Goal: Information Seeking & Learning: Learn about a topic

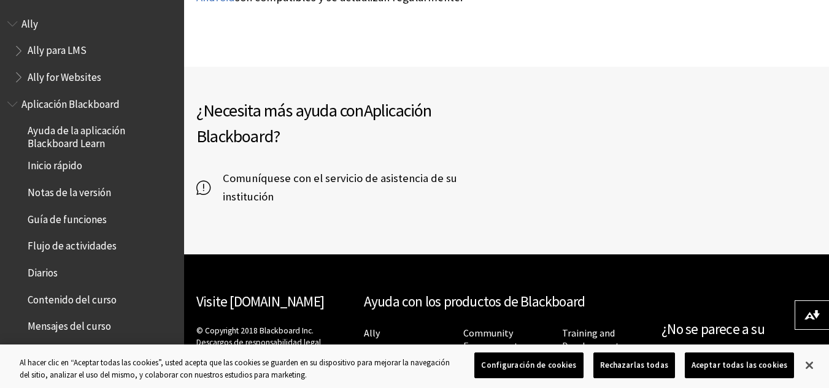
scroll to position [342, 0]
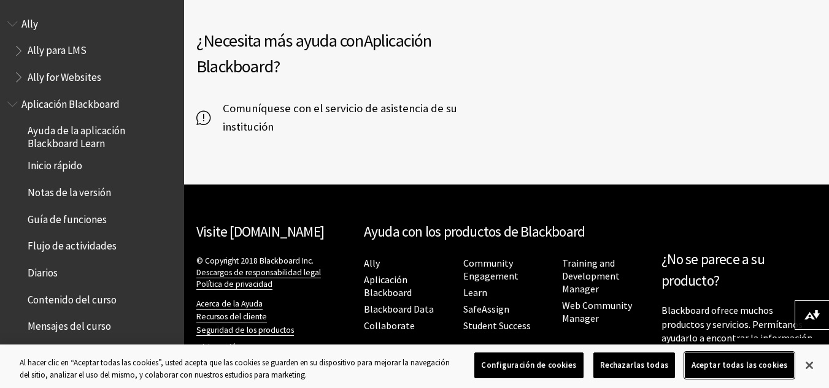
click at [723, 363] on button "Aceptar todas las cookies" at bounding box center [739, 366] width 109 height 26
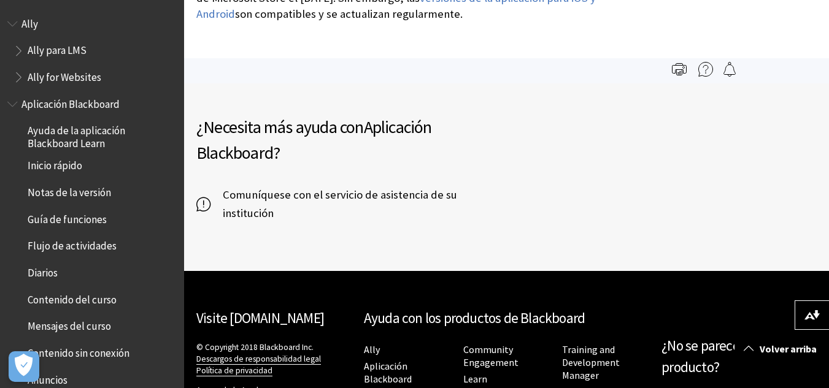
scroll to position [215, 0]
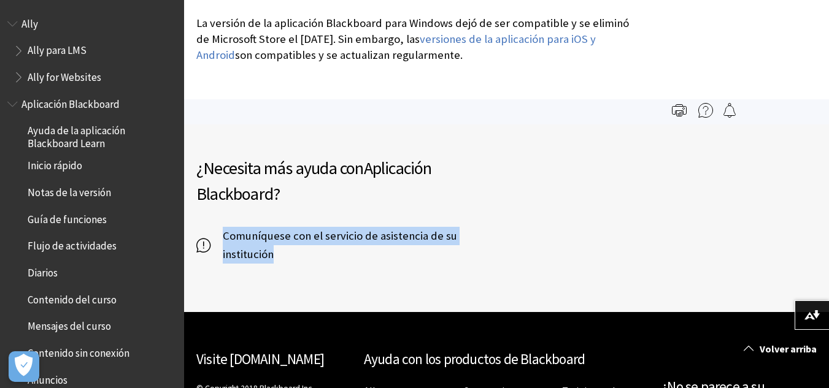
drag, startPoint x: 809, startPoint y: 236, endPoint x: 806, endPoint y: 207, distance: 29.0
click at [806, 207] on div "¿Necesita más ayuda con Aplicación Blackboard ? Comuníquese con el servicio de …" at bounding box center [506, 219] width 645 height 188
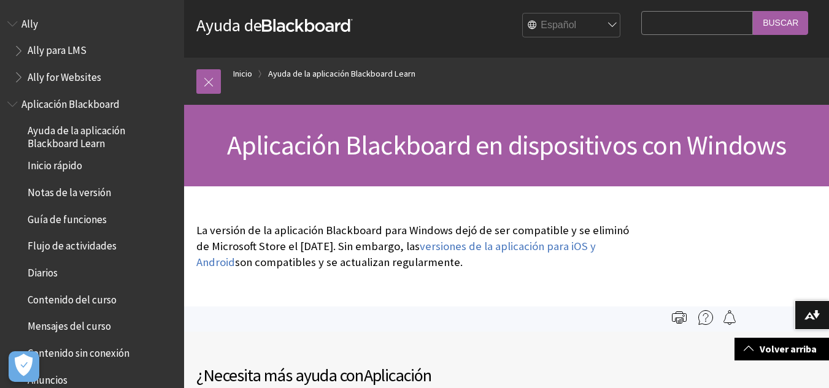
scroll to position [0, 0]
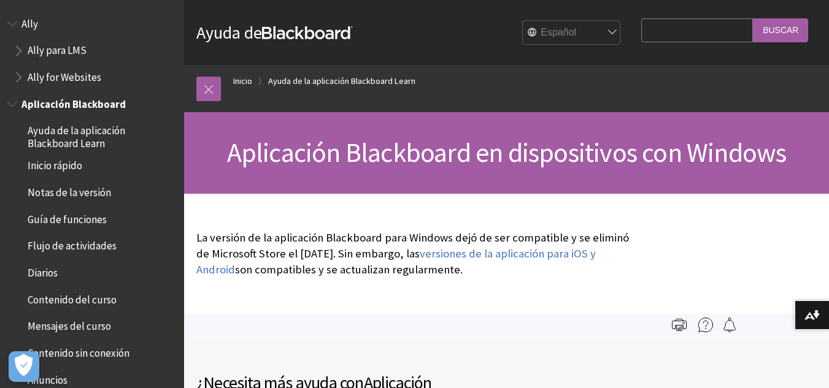
click at [91, 100] on span "Aplicación Blackboard" at bounding box center [73, 102] width 104 height 17
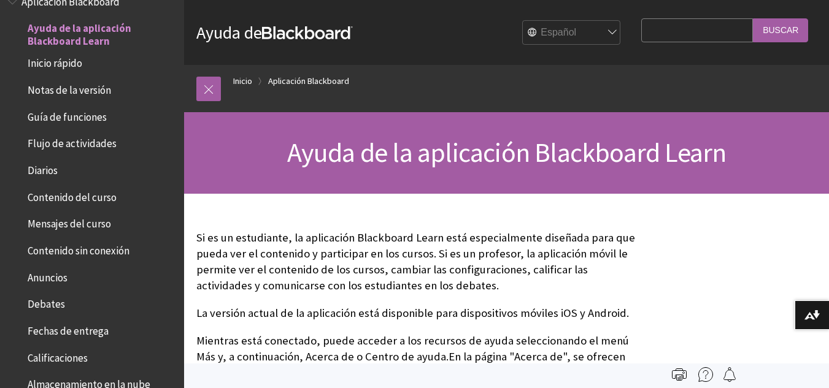
drag, startPoint x: 810, startPoint y: 2, endPoint x: 828, endPoint y: 43, distance: 44.8
click at [828, 43] on div "Ayuda de Blackboard Ayuda de Bb English عربية Català Cymraeg Deutsch Español Su…" at bounding box center [506, 32] width 645 height 65
click at [333, 77] on link "Aplicación Blackboard" at bounding box center [308, 81] width 81 height 15
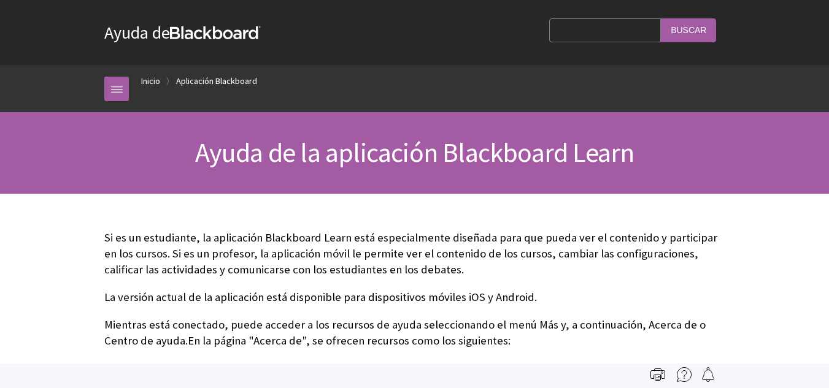
scroll to position [102, 0]
